Goal: Information Seeking & Learning: Check status

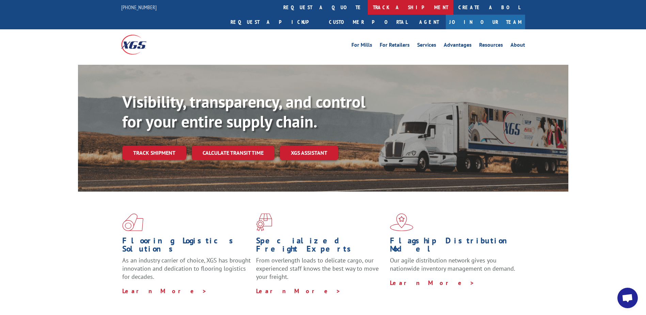
click at [368, 4] on link "track a shipment" at bounding box center [410, 7] width 85 height 15
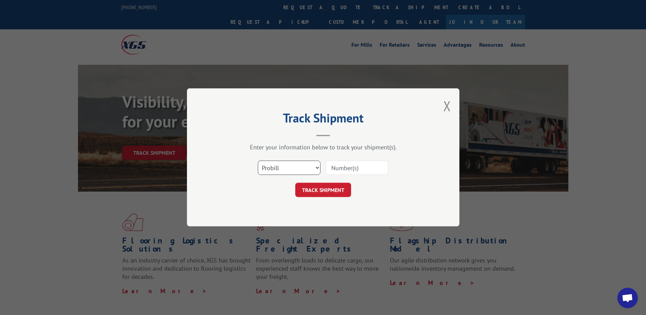
click at [315, 168] on select "Select category... Probill BOL PO" at bounding box center [289, 168] width 63 height 14
select select "bol"
click at [258, 161] on select "Select category... Probill BOL PO" at bounding box center [289, 168] width 63 height 14
click at [344, 167] on input at bounding box center [357, 168] width 63 height 14
paste input "2870737"
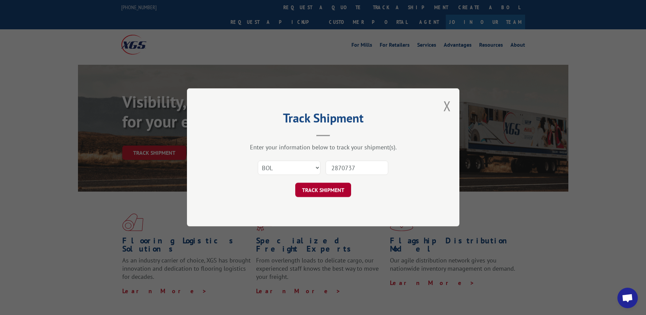
type input "2870737"
click at [335, 189] on button "TRACK SHIPMENT" at bounding box center [323, 190] width 56 height 14
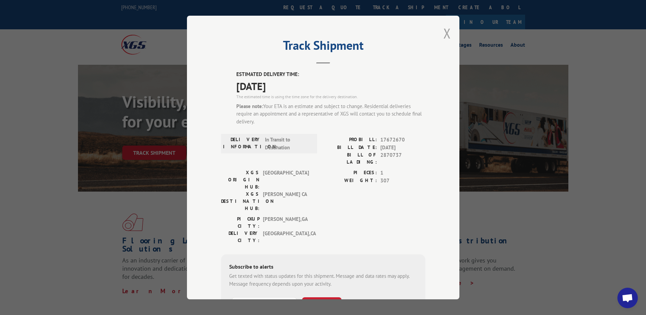
click at [443, 34] on button "Close modal" at bounding box center [446, 33] width 7 height 18
